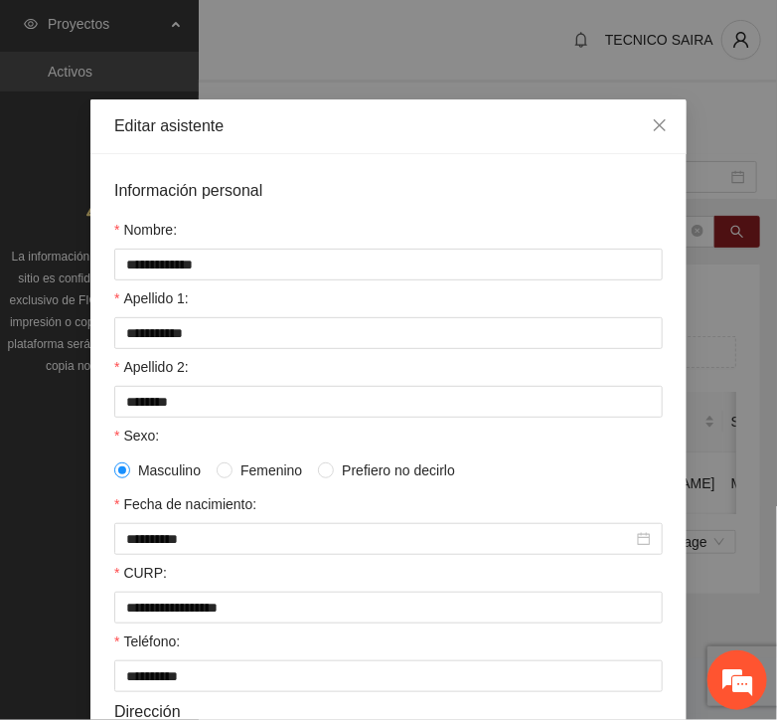
click at [680, 124] on div "**********" at bounding box center [388, 360] width 777 height 720
click at [663, 120] on span "Close" at bounding box center [660, 126] width 54 height 54
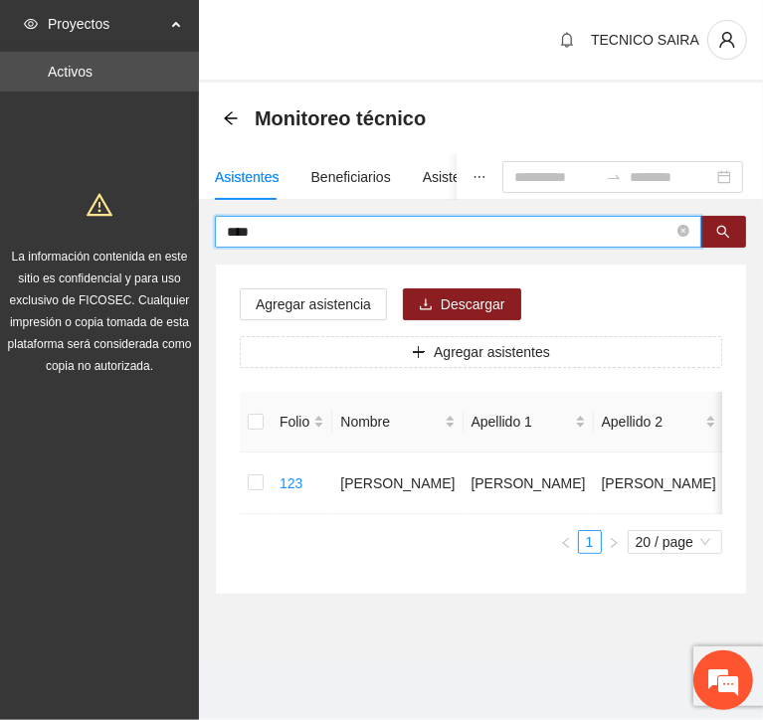
drag, startPoint x: 437, startPoint y: 234, endPoint x: 129, endPoint y: 240, distance: 308.3
click at [129, 240] on section "Proyectos Activos La información contenida en este sitio es confidencial y para…" at bounding box center [381, 360] width 763 height 720
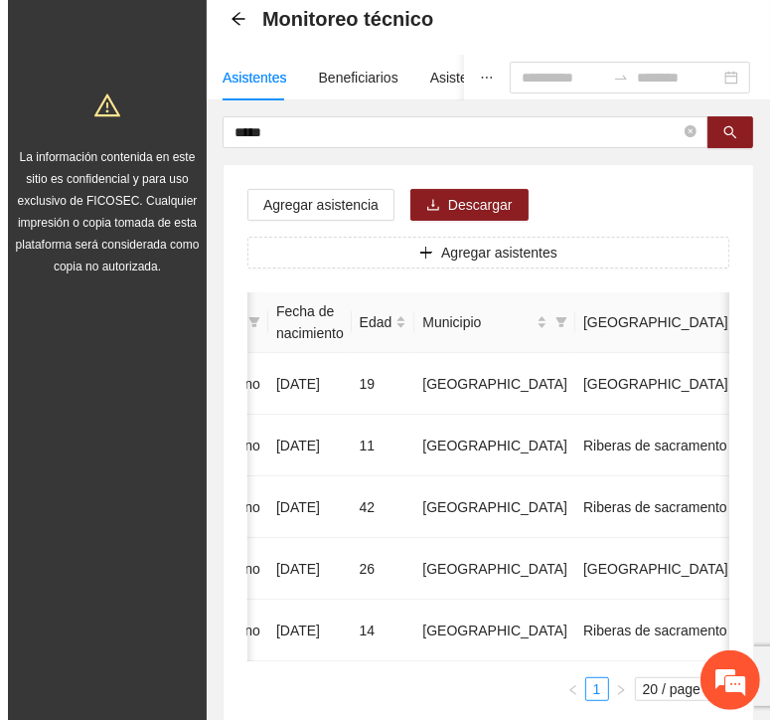
scroll to position [0, 544]
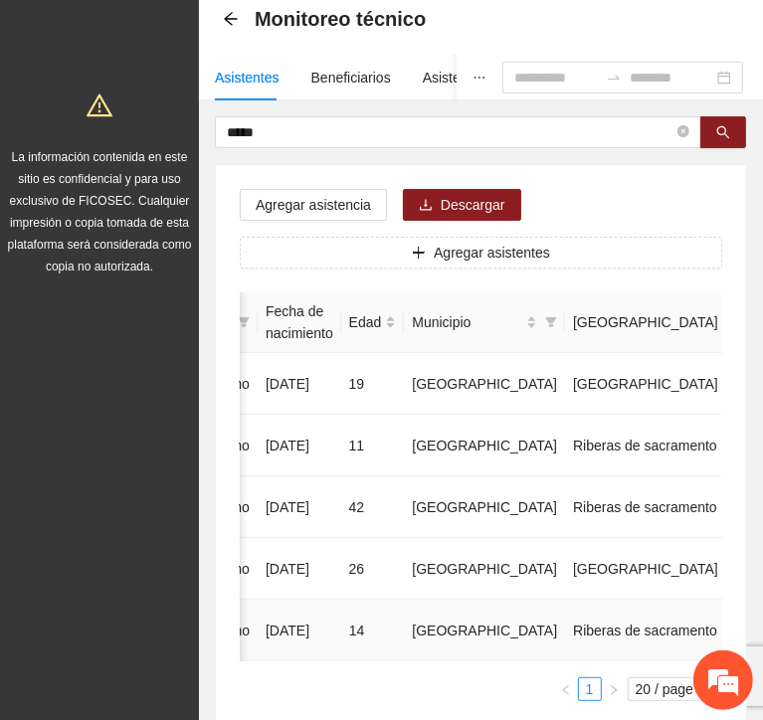
drag, startPoint x: 477, startPoint y: 625, endPoint x: 559, endPoint y: 621, distance: 81.6
click at [559, 621] on tr "102 [PERSON_NAME] [DATE] 14 Chihuahua Riberas de sacramento 6141021716 U P +7" at bounding box center [345, 630] width 1298 height 62
copy td "6141021716"
drag, startPoint x: 654, startPoint y: 627, endPoint x: 634, endPoint y: 612, distance: 24.9
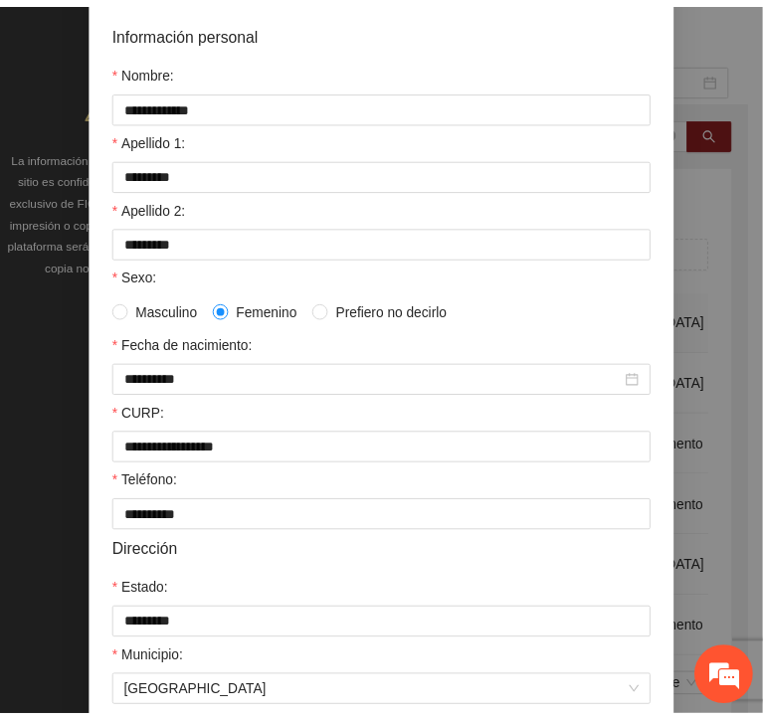
scroll to position [0, 0]
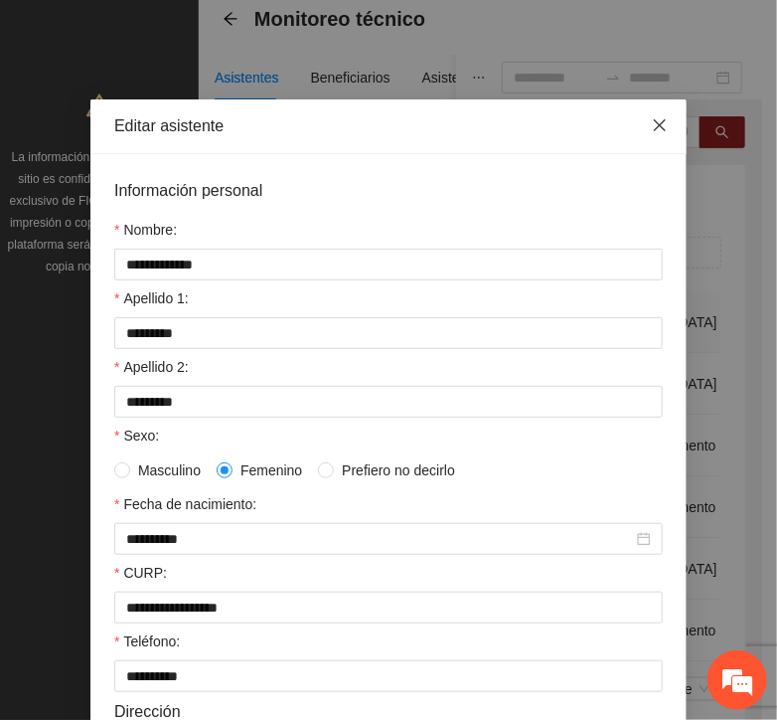
click at [652, 124] on icon "close" at bounding box center [660, 125] width 16 height 16
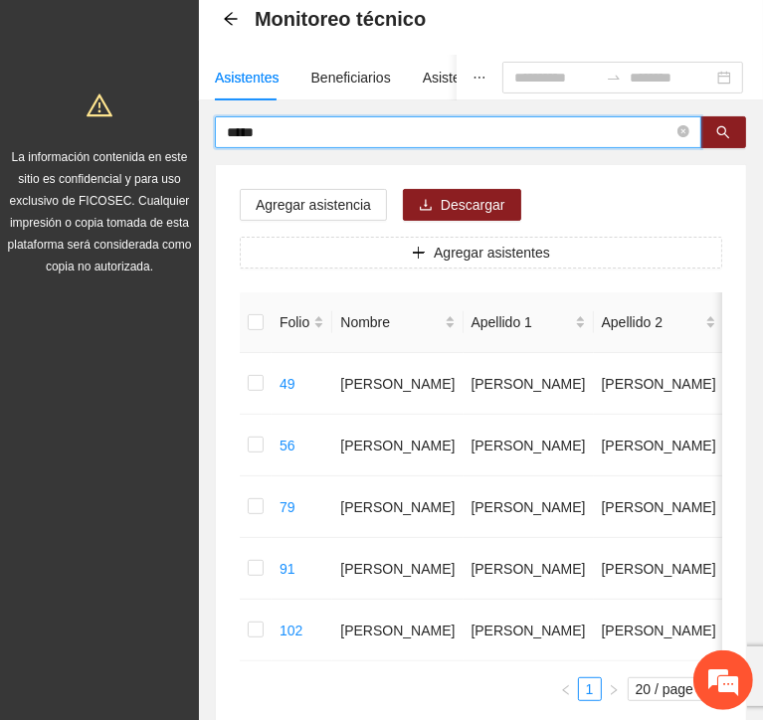
drag, startPoint x: 371, startPoint y: 127, endPoint x: 195, endPoint y: 116, distance: 176.3
click at [195, 116] on section "Proyectos Activos La información contenida en este sitio es confidencial y para…" at bounding box center [381, 381] width 763 height 960
type input "********"
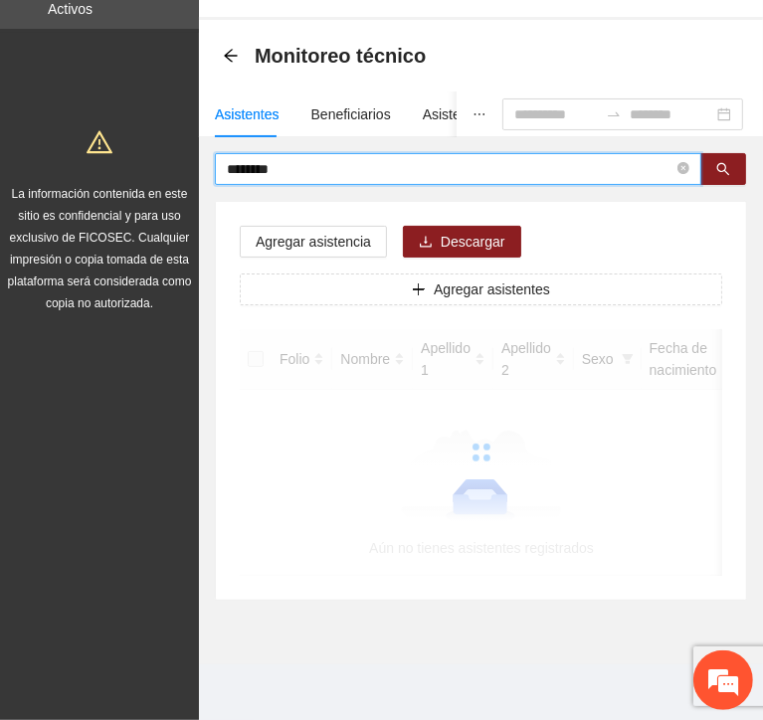
scroll to position [76, 0]
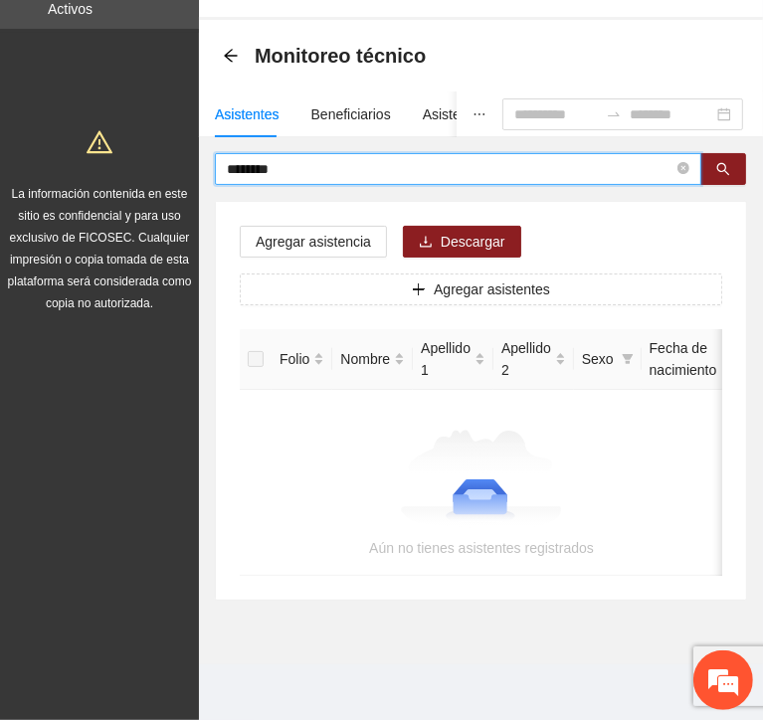
drag, startPoint x: 303, startPoint y: 152, endPoint x: -213, endPoint y: 21, distance: 532.4
click at [0, 21] on html "Proyectos Activos La información contenida en este sitio es confidencial y para…" at bounding box center [381, 297] width 763 height 720
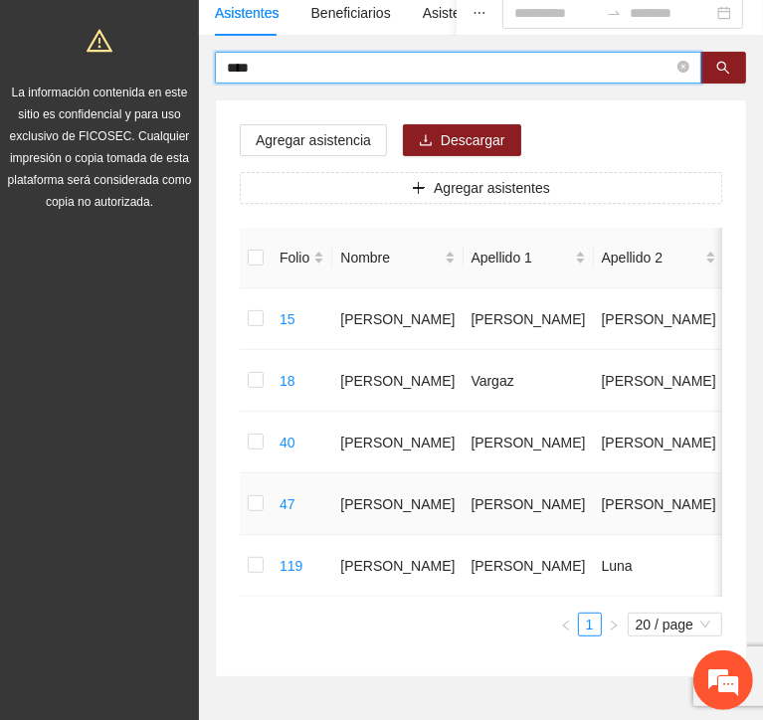
scroll to position [199, 0]
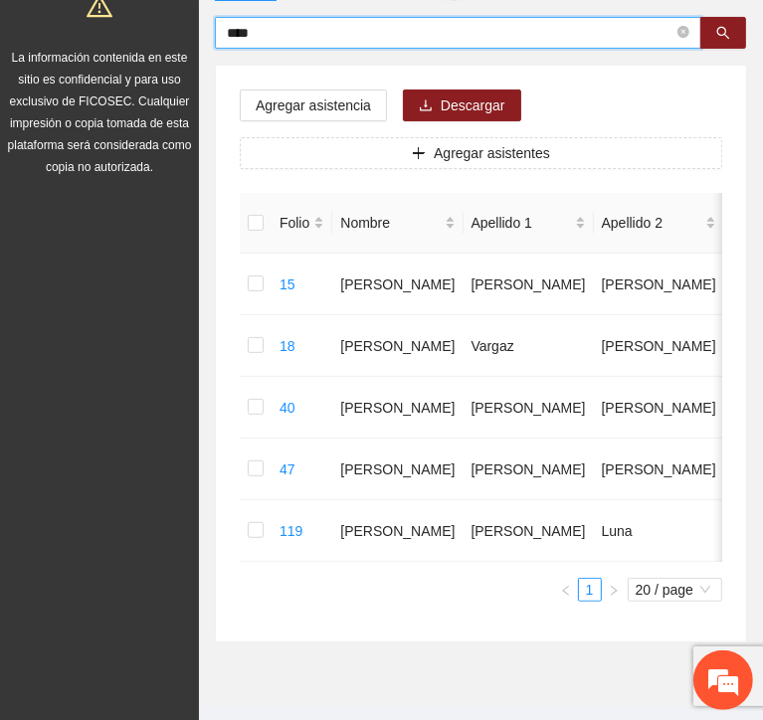
click at [231, 35] on input "****" at bounding box center [450, 33] width 446 height 22
type input "****"
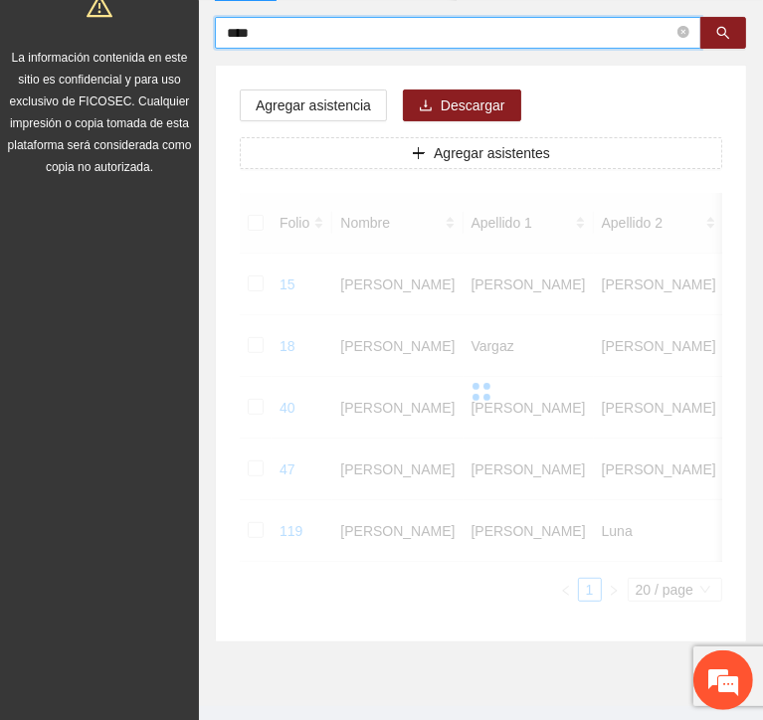
scroll to position [8, 0]
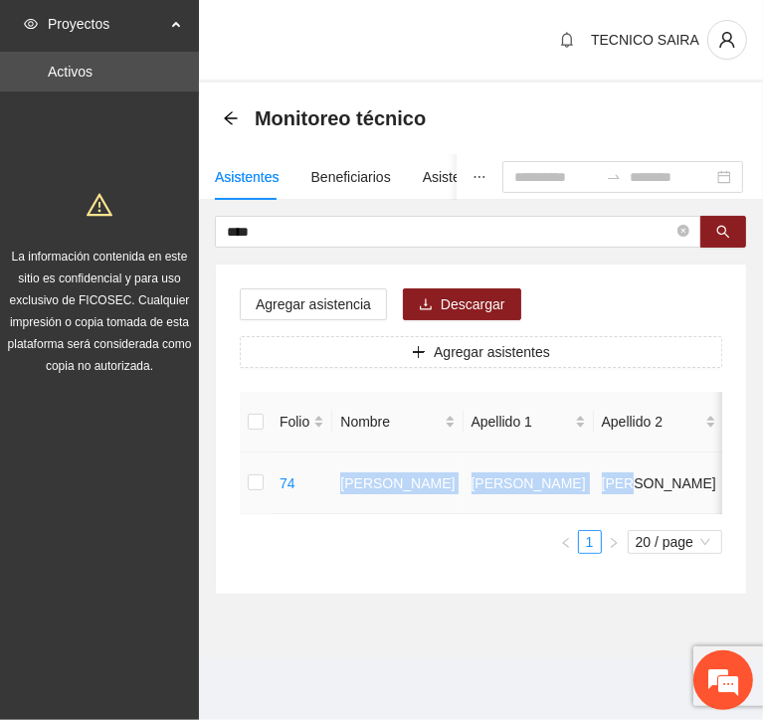
drag, startPoint x: 343, startPoint y: 459, endPoint x: 526, endPoint y: 475, distance: 183.6
copy tr "[PERSON_NAME]"
